Goal: Information Seeking & Learning: Learn about a topic

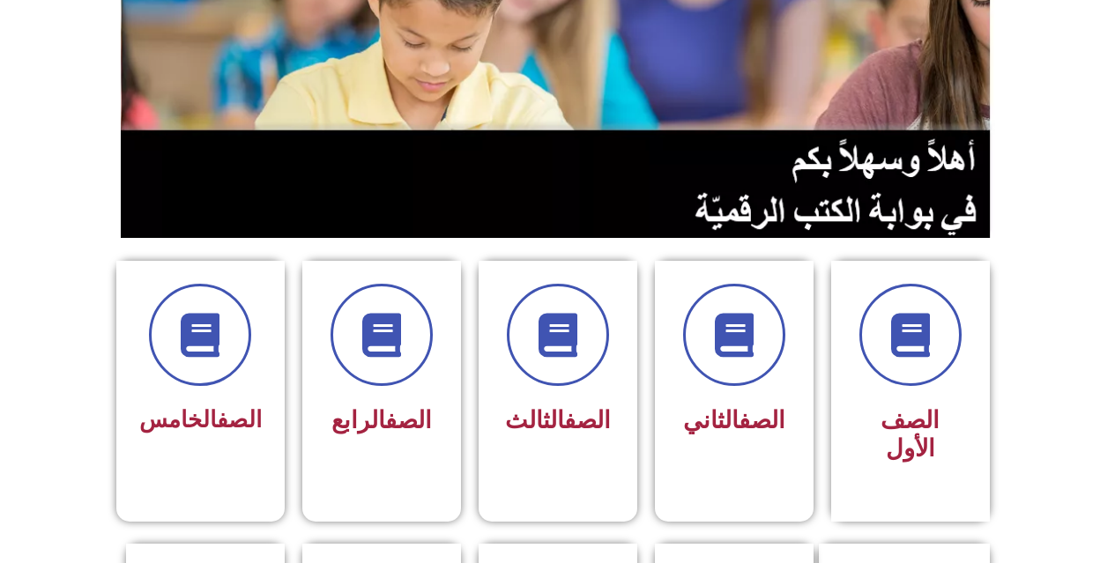
scroll to position [264, 0]
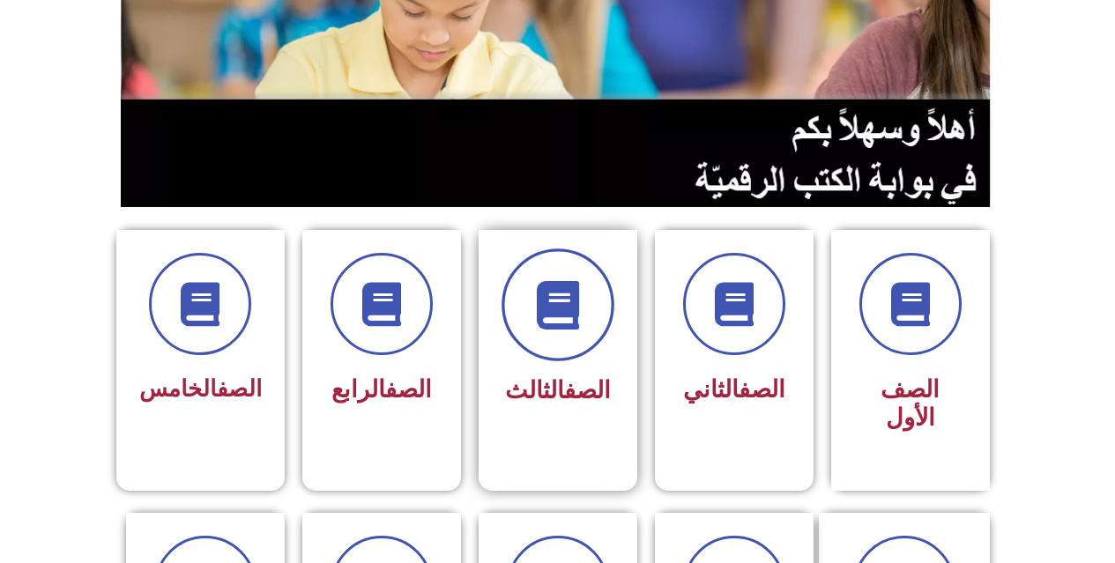
click at [536, 278] on span at bounding box center [557, 305] width 113 height 113
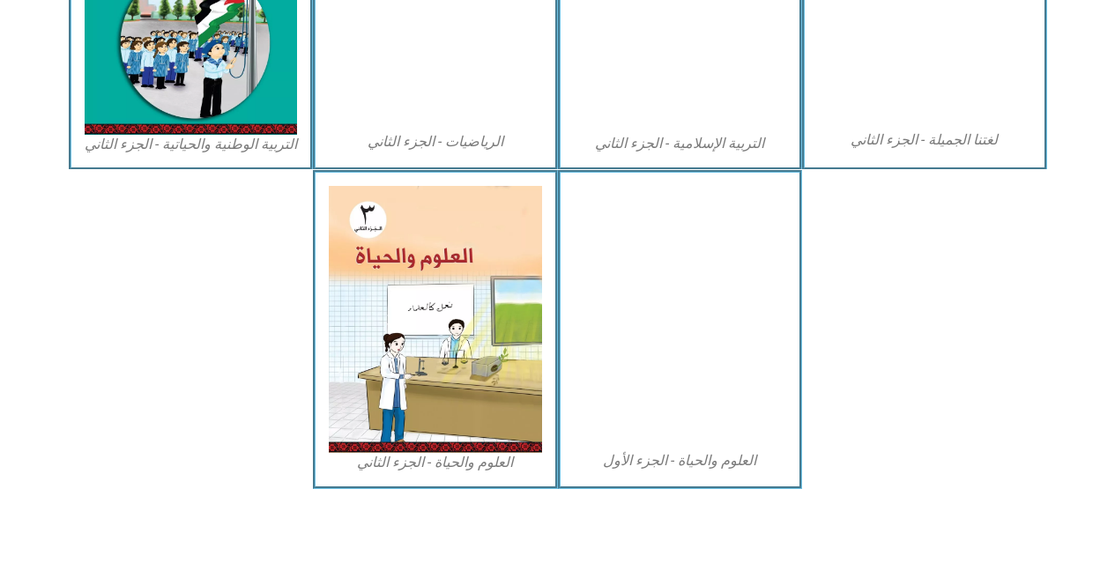
scroll to position [1012, 0]
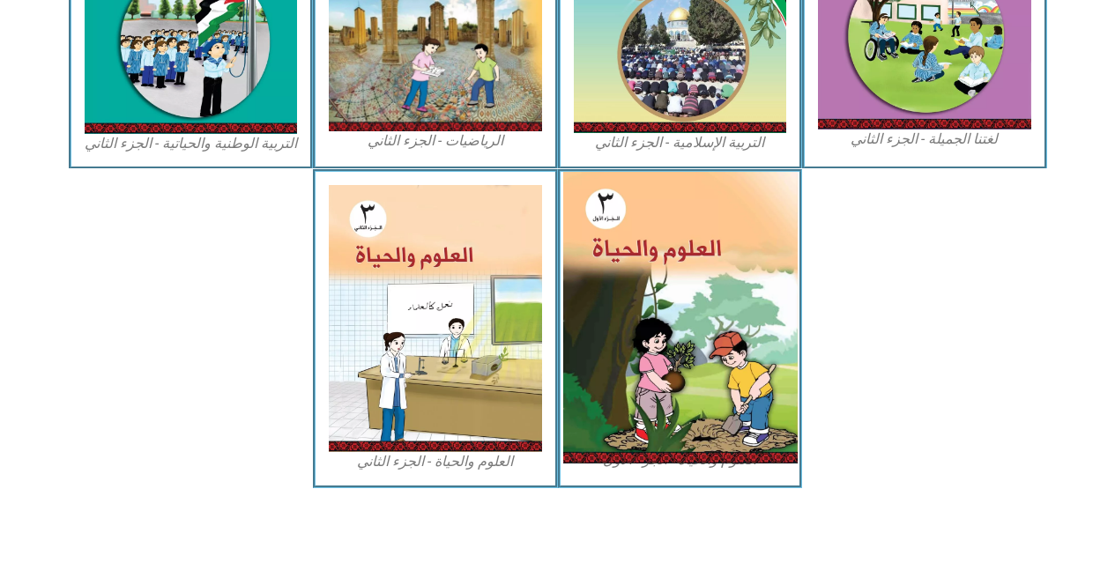
click at [657, 260] on img at bounding box center [679, 318] width 234 height 292
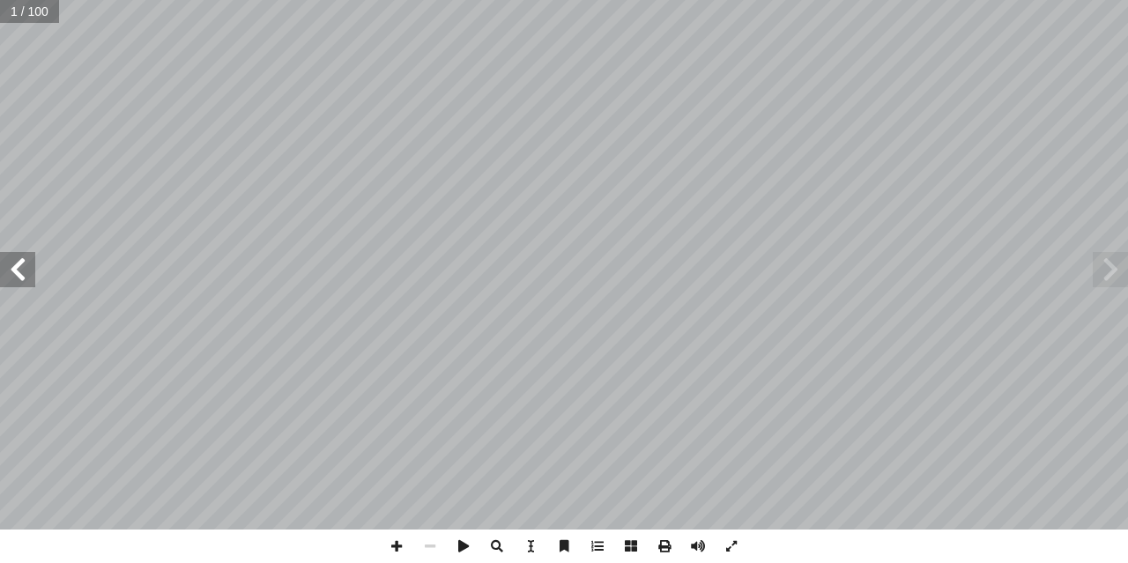
click at [10, 278] on span at bounding box center [17, 269] width 35 height 35
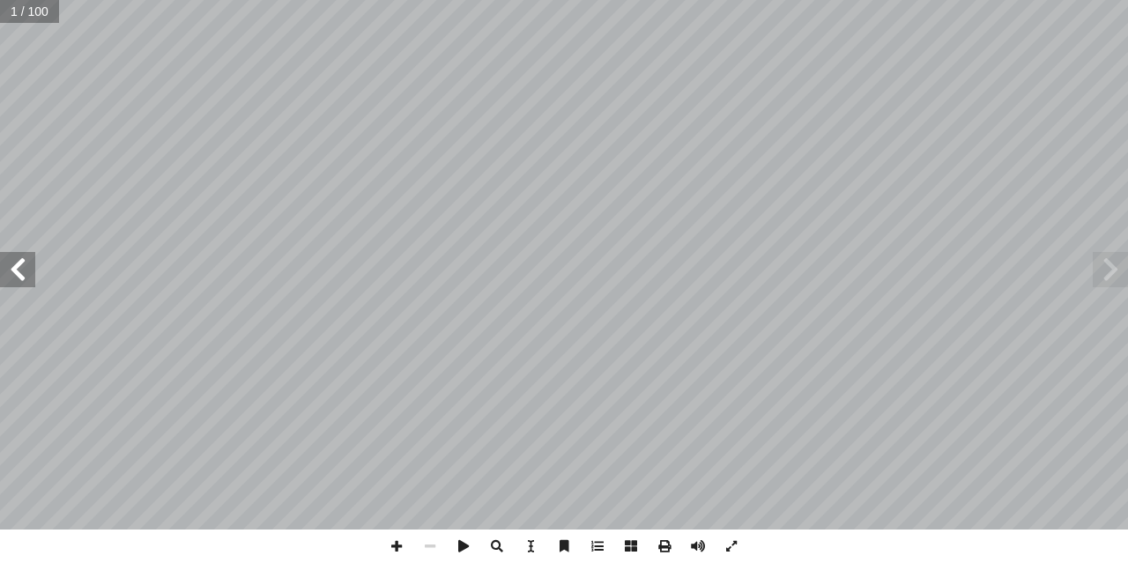
click at [10, 278] on span at bounding box center [17, 269] width 35 height 35
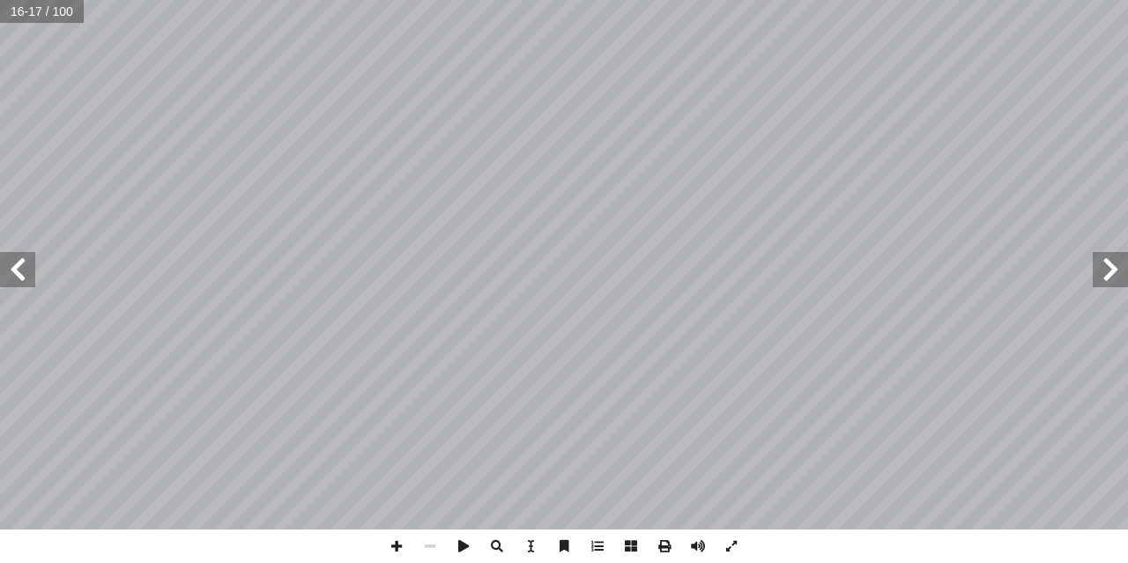
click at [26, 274] on span at bounding box center [17, 269] width 35 height 35
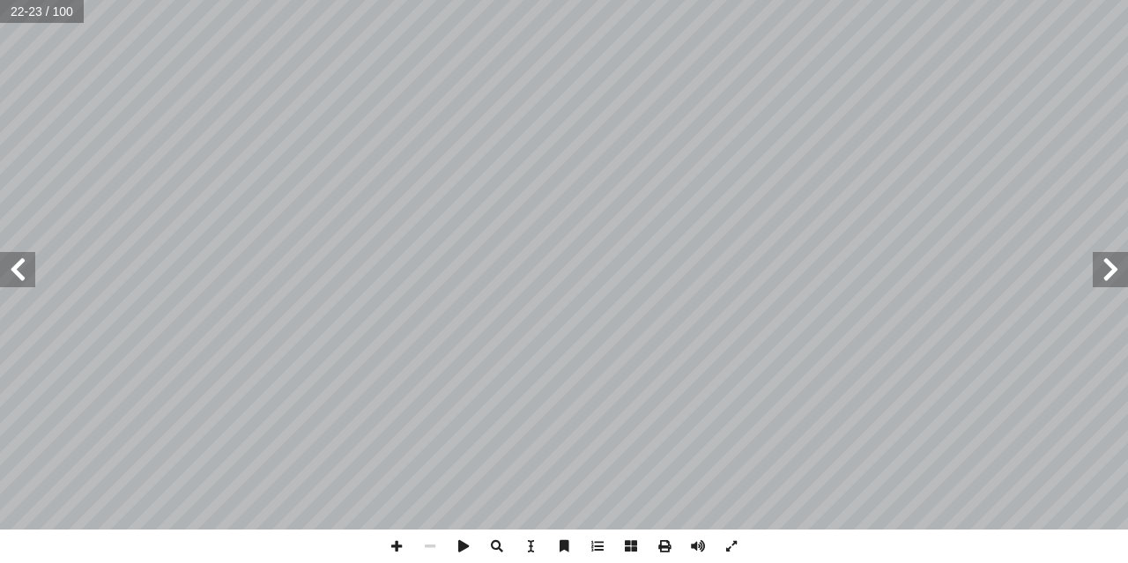
click at [26, 274] on span at bounding box center [17, 269] width 35 height 35
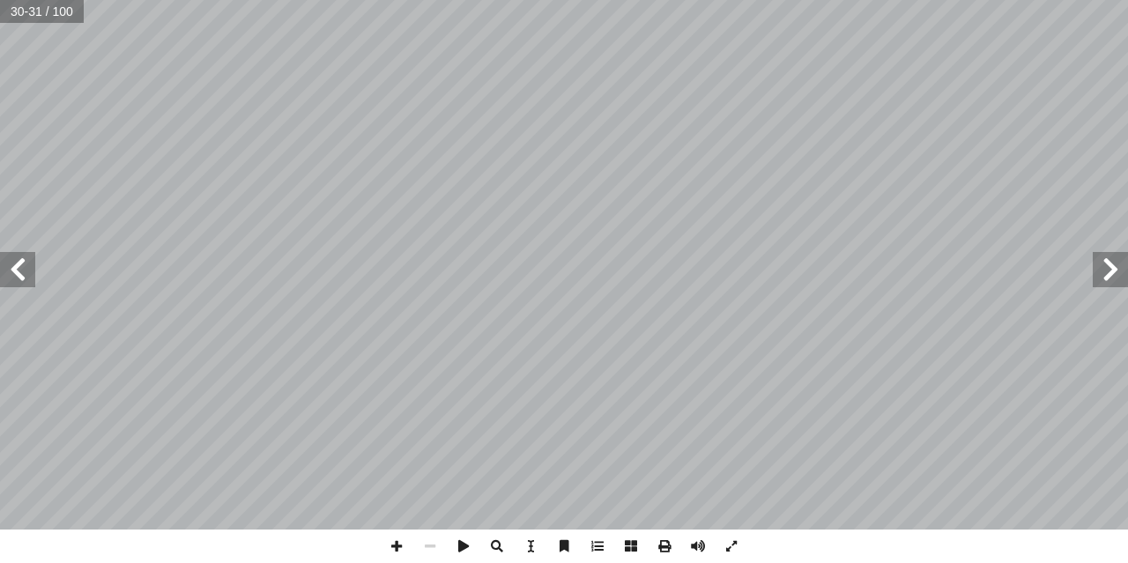
click at [26, 274] on span at bounding box center [17, 269] width 35 height 35
click at [390, 540] on span at bounding box center [396, 546] width 33 height 33
